Goal: Task Accomplishment & Management: Manage account settings

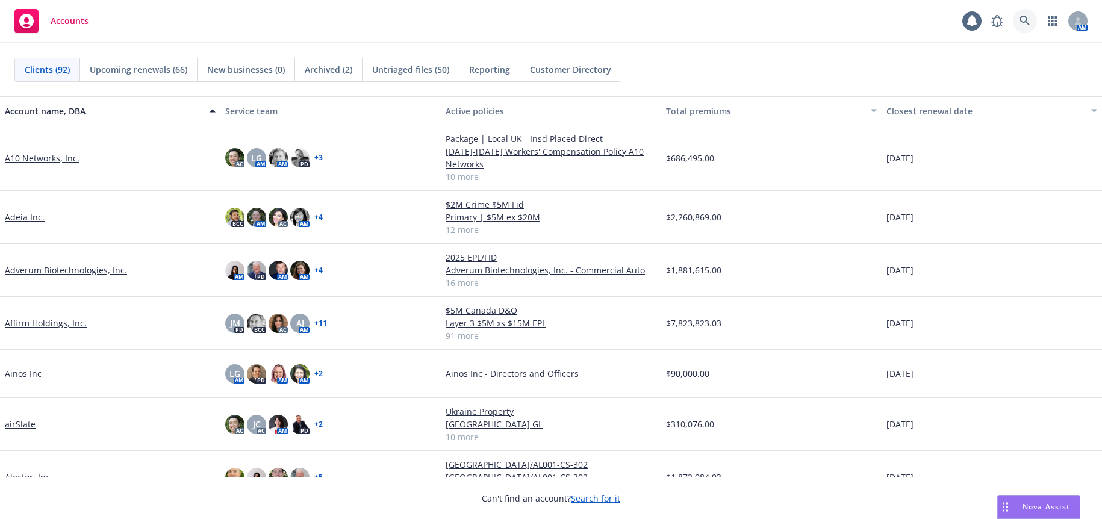
click at [1023, 19] on icon at bounding box center [1024, 21] width 11 height 11
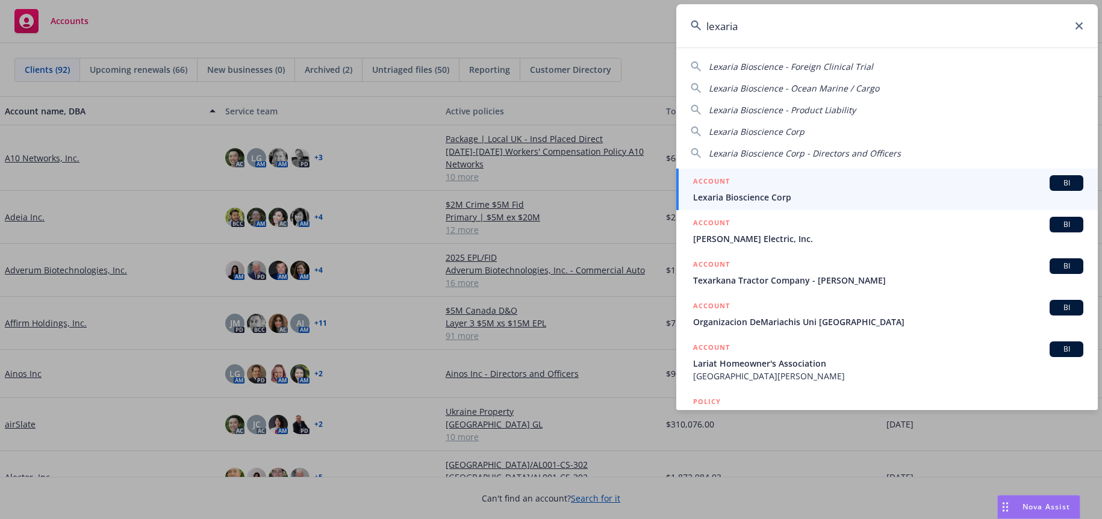
type input "lexaria"
click at [755, 195] on span "Lexaria Bioscience Corp" at bounding box center [888, 197] width 390 height 13
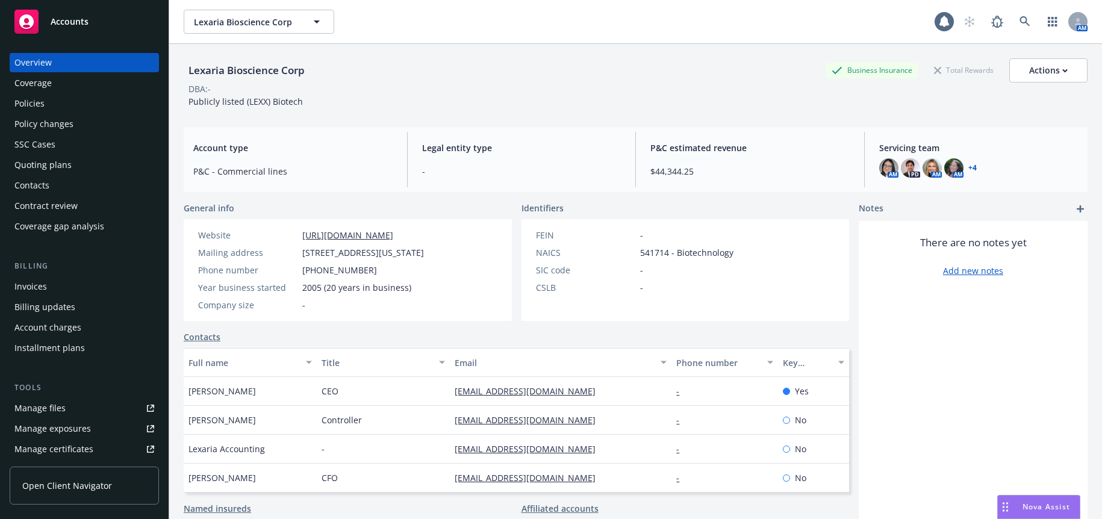
click at [27, 102] on div "Policies" at bounding box center [29, 103] width 30 height 19
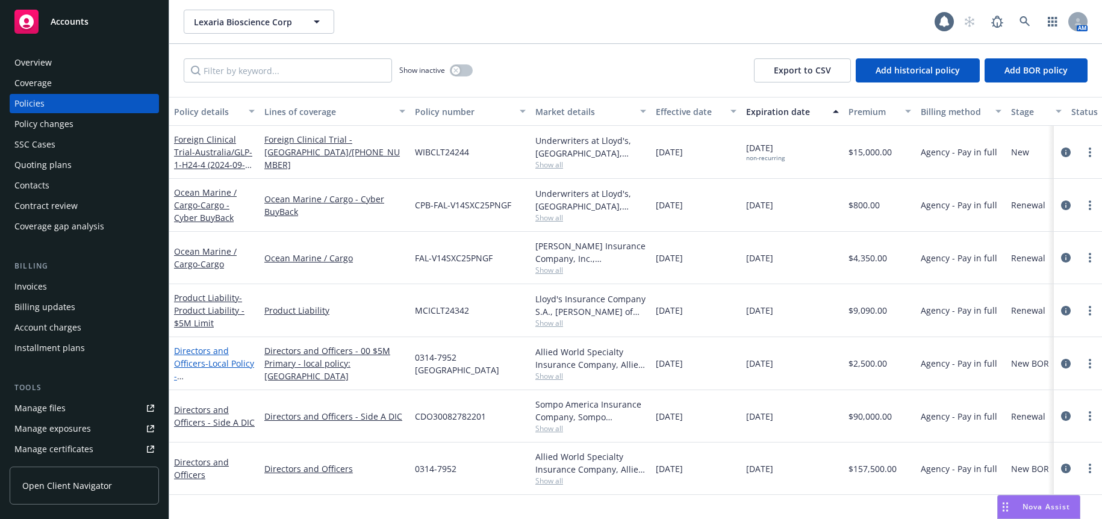
click at [221, 374] on span "- Local Policy - [GEOGRAPHIC_DATA]" at bounding box center [214, 382] width 80 height 49
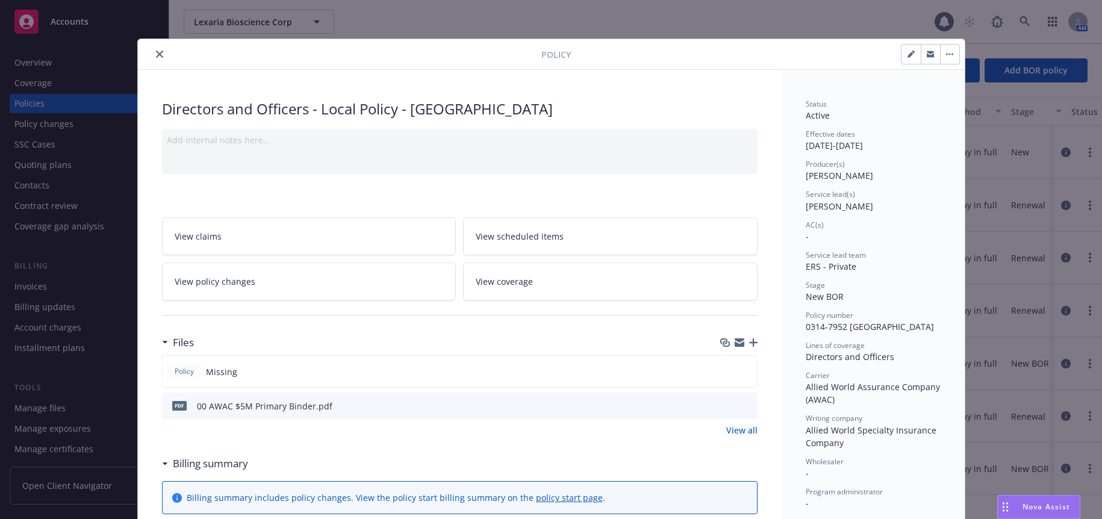
click at [907, 53] on icon "button" at bounding box center [910, 54] width 7 height 7
select select "NEW_BOR"
select select "12"
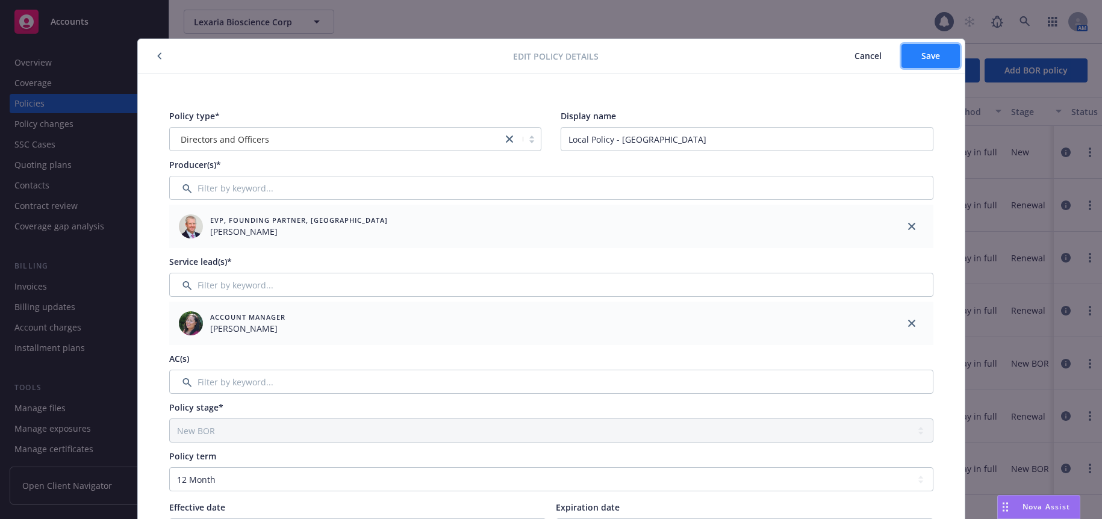
click at [928, 52] on span "Save" at bounding box center [930, 55] width 19 height 11
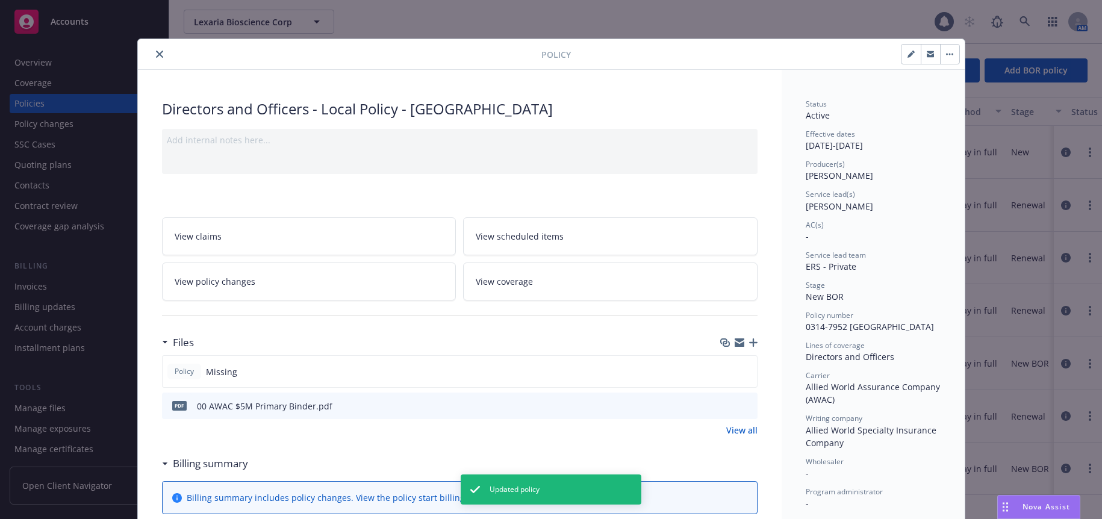
click at [224, 280] on span "View policy changes" at bounding box center [215, 281] width 81 height 13
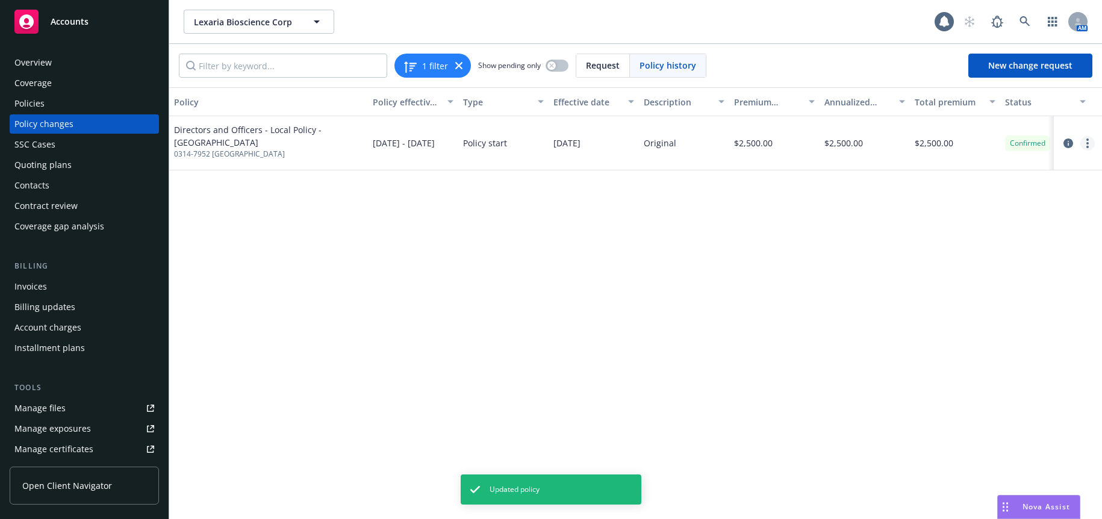
click at [1085, 144] on link "more" at bounding box center [1087, 143] width 14 height 14
click at [939, 239] on link "Edit billing info" at bounding box center [990, 240] width 206 height 24
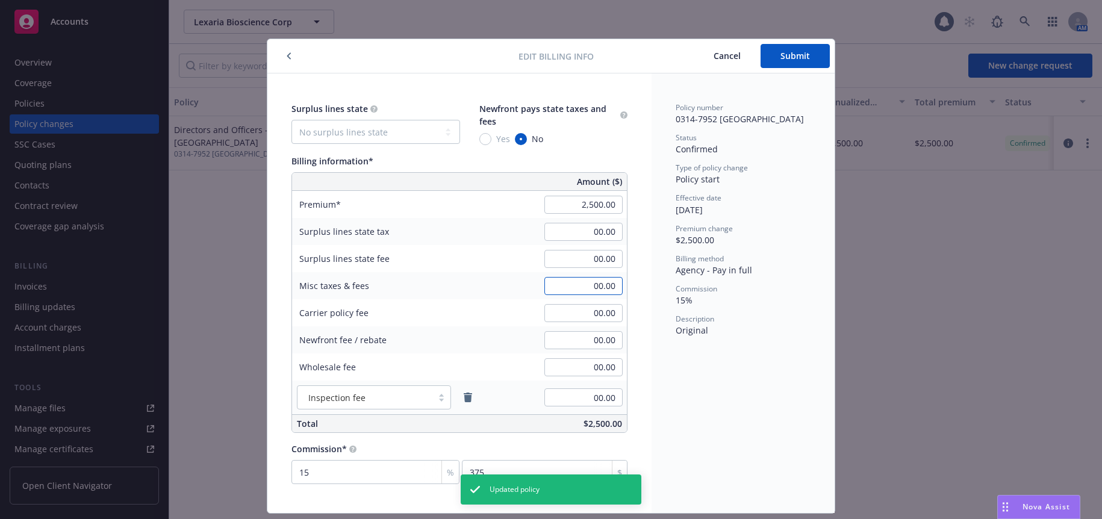
click at [586, 289] on input "00.00" at bounding box center [583, 286] width 78 height 18
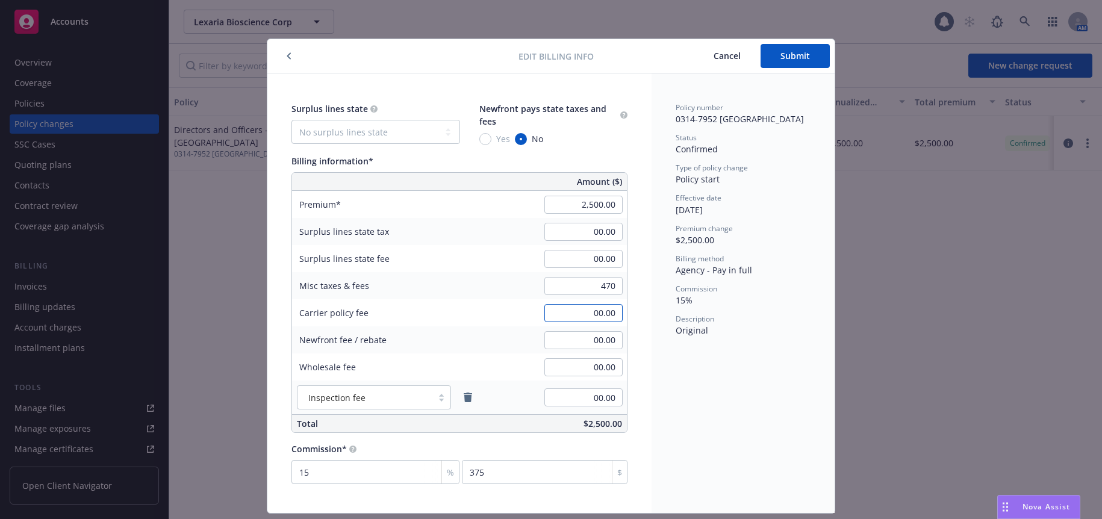
type input "470.00"
click at [790, 50] on span "Submit" at bounding box center [794, 55] width 29 height 11
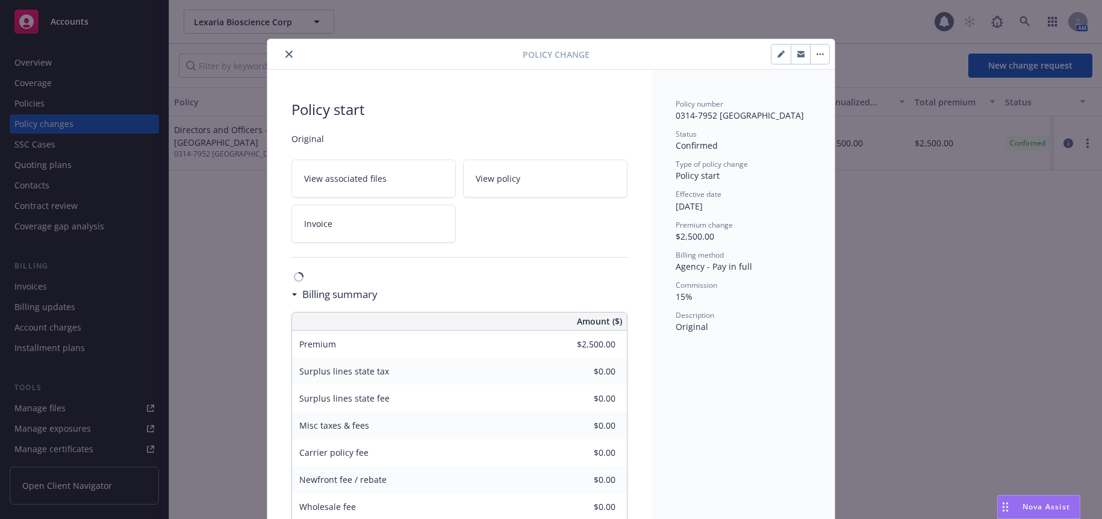
type input "$470.00"
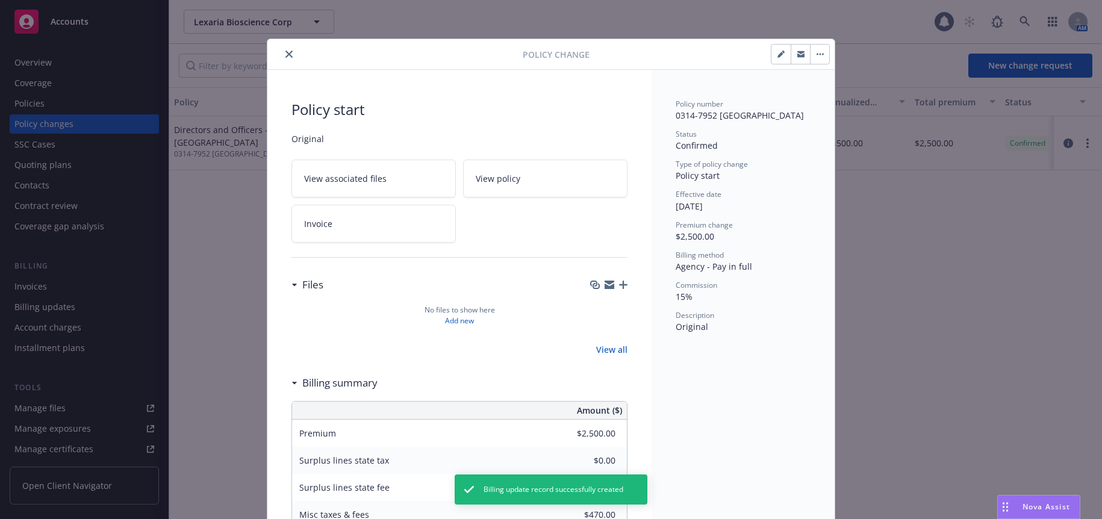
click at [285, 53] on icon "close" at bounding box center [288, 54] width 7 height 7
